Goal: Transaction & Acquisition: Purchase product/service

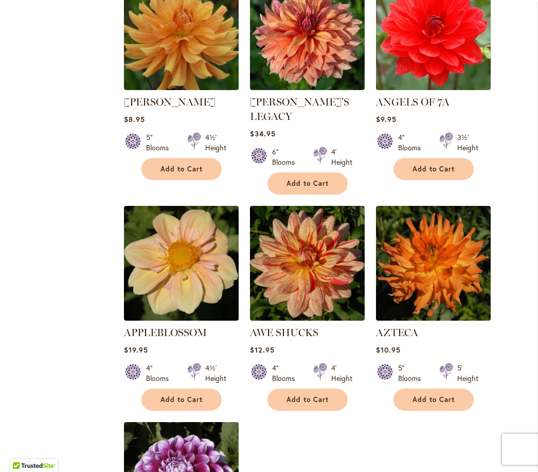
scroll to position [982, 0]
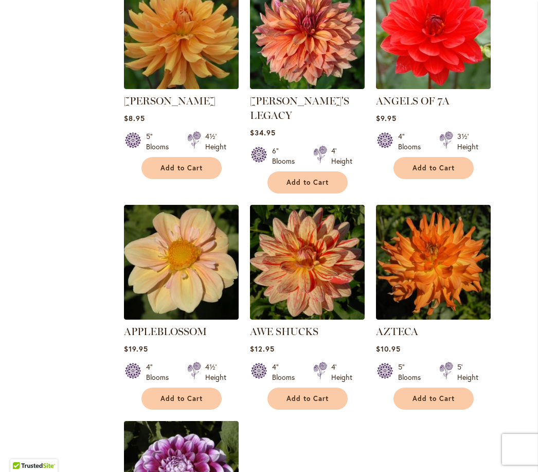
click at [184, 388] on button "Add to Cart" at bounding box center [182, 399] width 80 height 22
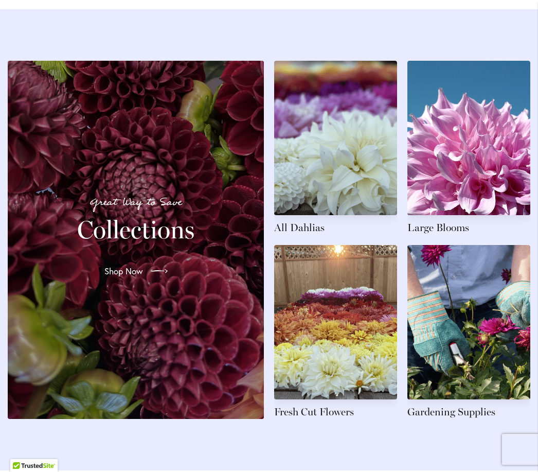
scroll to position [1553, 0]
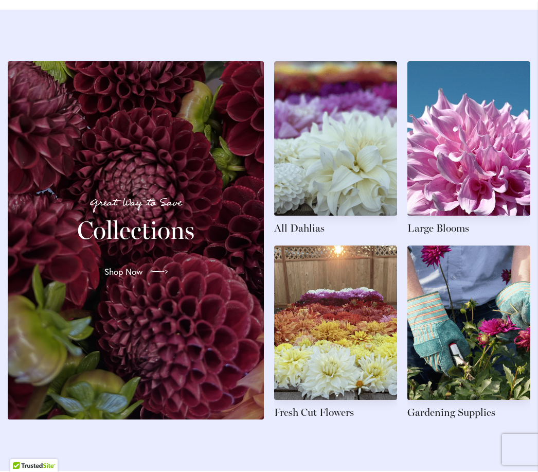
click at [477, 203] on link at bounding box center [469, 148] width 123 height 174
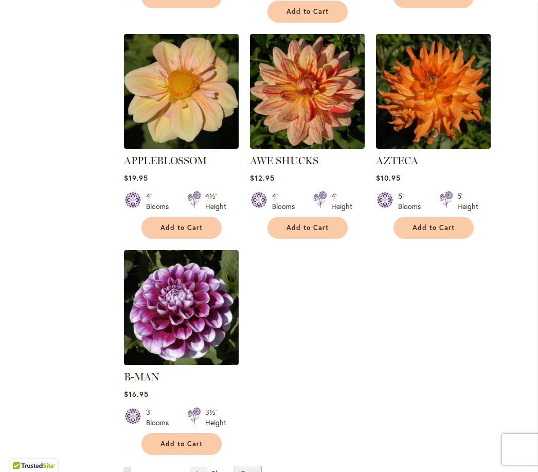
scroll to position [1096, 0]
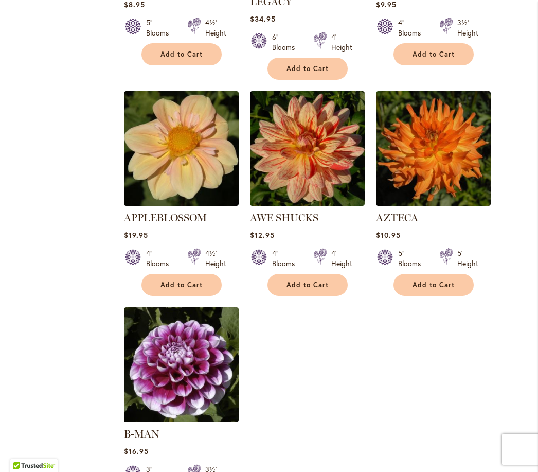
click at [183, 163] on img at bounding box center [181, 148] width 115 height 115
